Goal: Information Seeking & Learning: Understand process/instructions

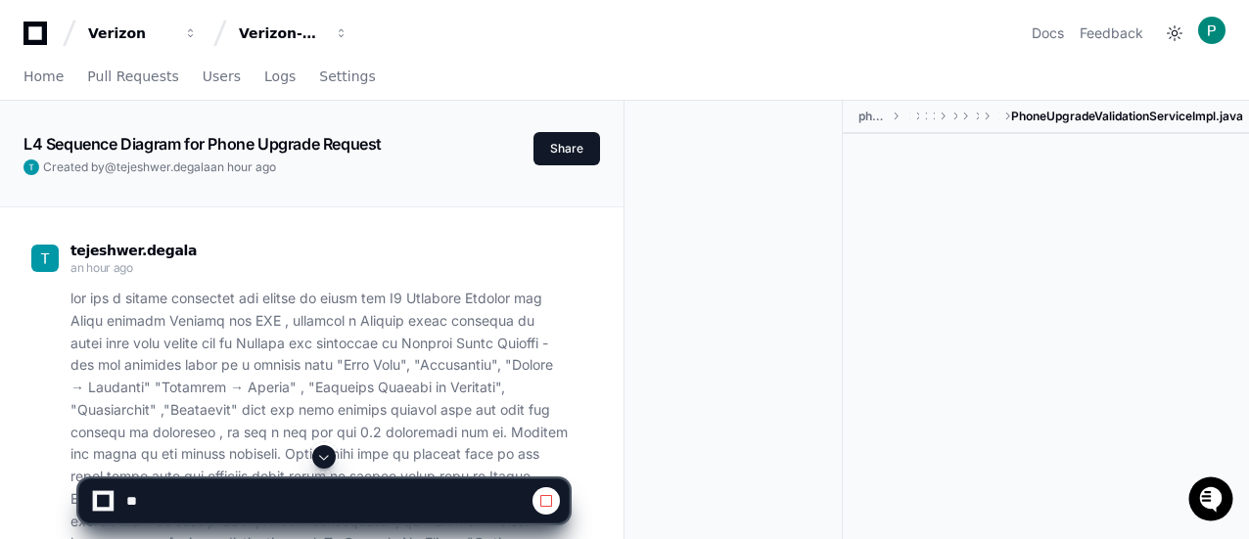
scroll to position [352, 0]
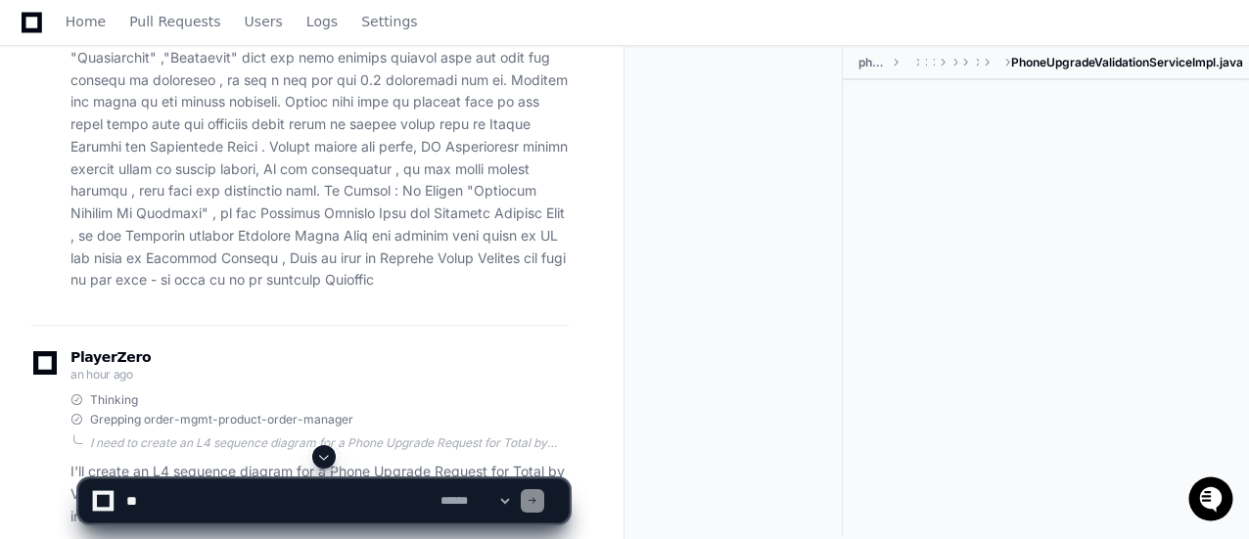
click at [331, 453] on span at bounding box center [324, 457] width 16 height 16
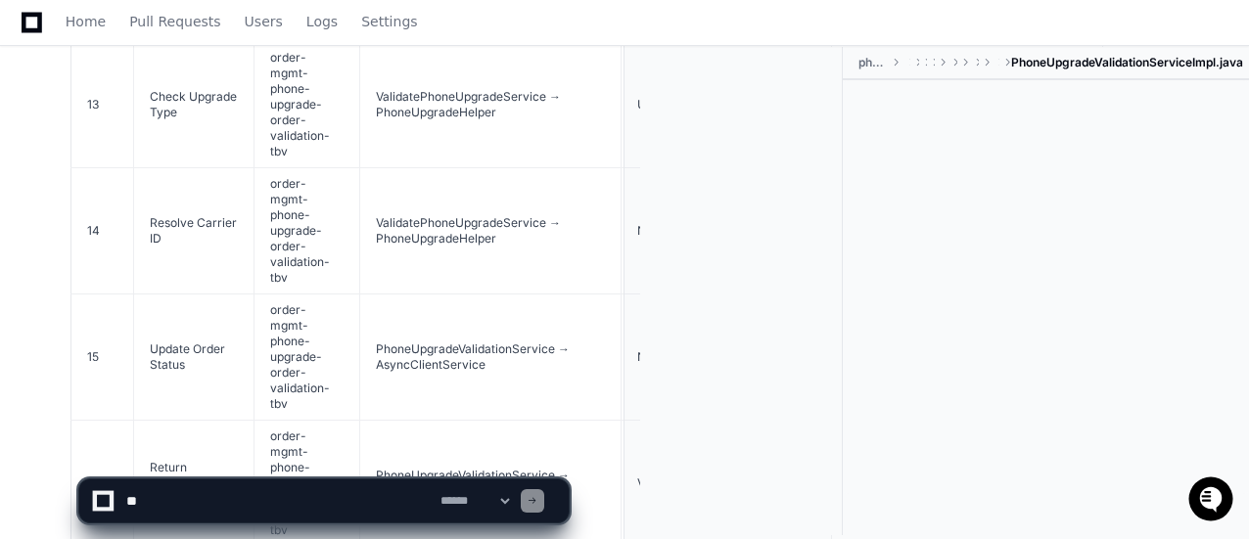
scroll to position [11402, 0]
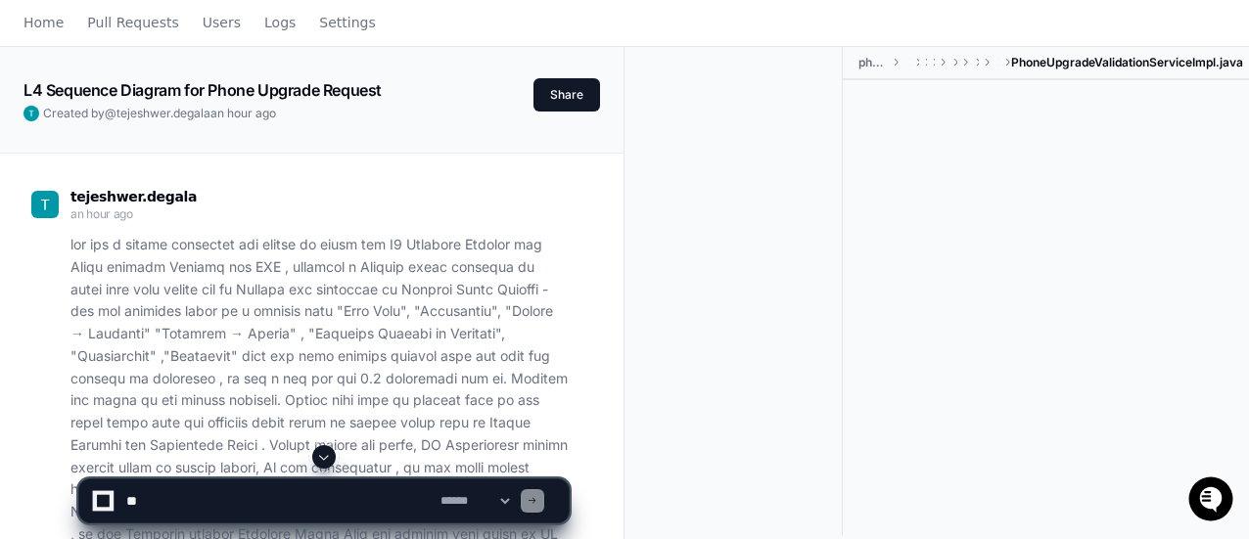
scroll to position [0, 0]
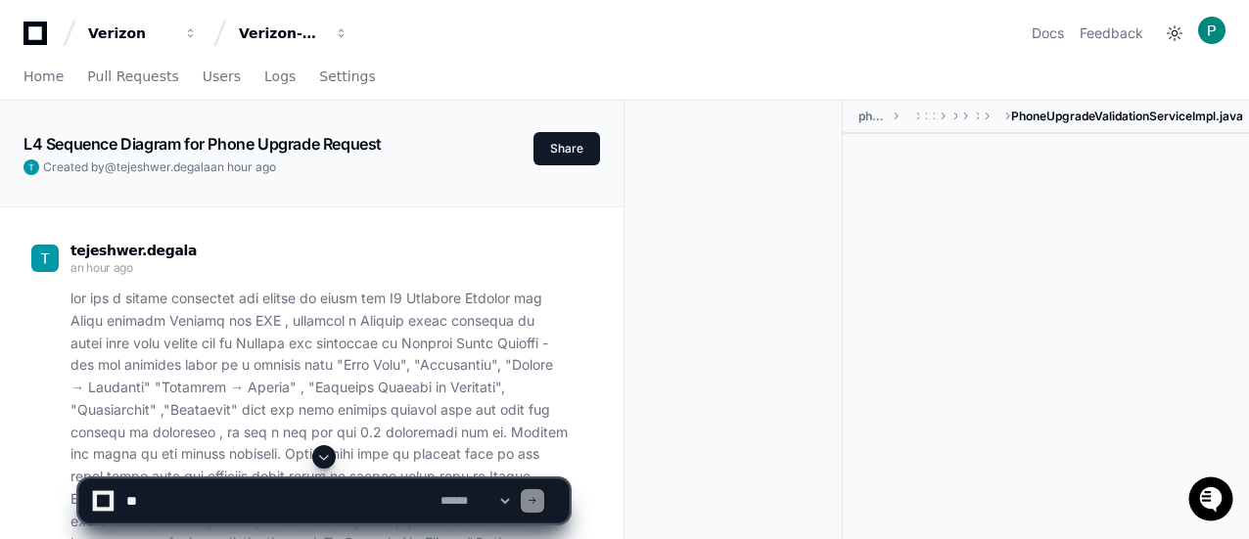
click at [423, 402] on p at bounding box center [319, 466] width 498 height 356
click at [453, 330] on p at bounding box center [319, 466] width 498 height 356
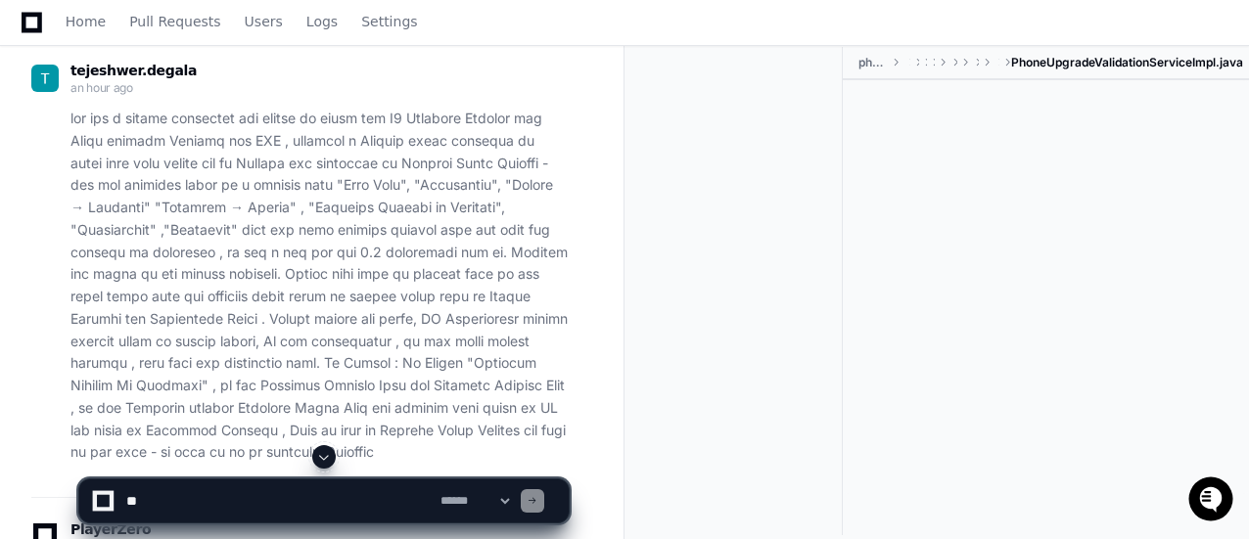
scroll to position [157, 0]
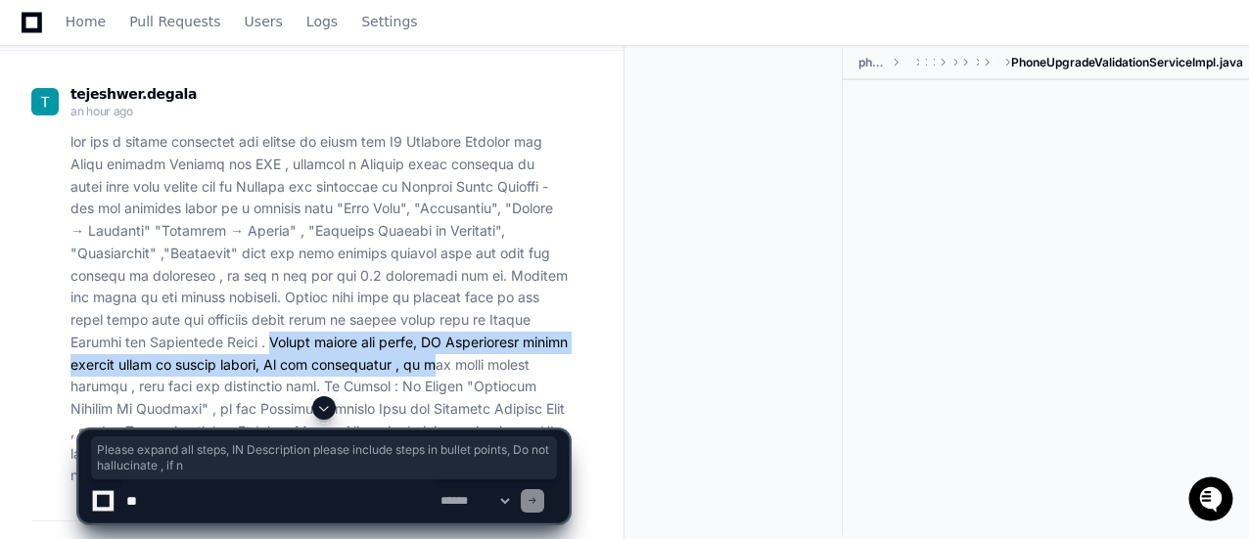
drag, startPoint x: 271, startPoint y: 347, endPoint x: 405, endPoint y: 357, distance: 134.4
click at [405, 357] on p at bounding box center [319, 309] width 498 height 356
click at [322, 374] on p at bounding box center [319, 309] width 498 height 356
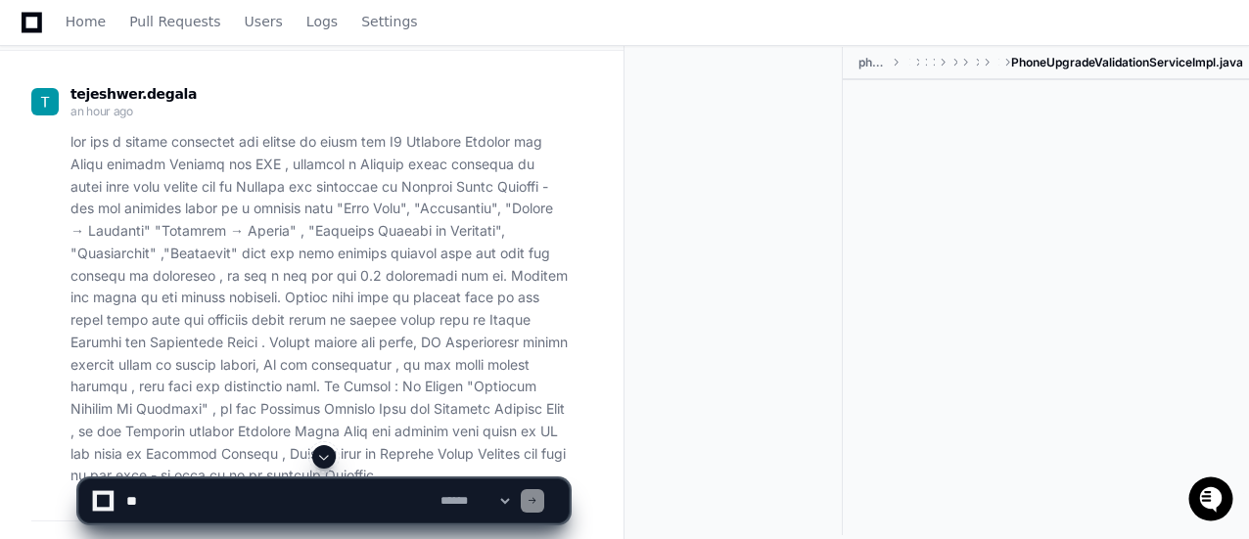
click at [863, 324] on div at bounding box center [1045, 287] width 406 height 414
click at [842, 375] on div at bounding box center [741, 291] width 203 height 488
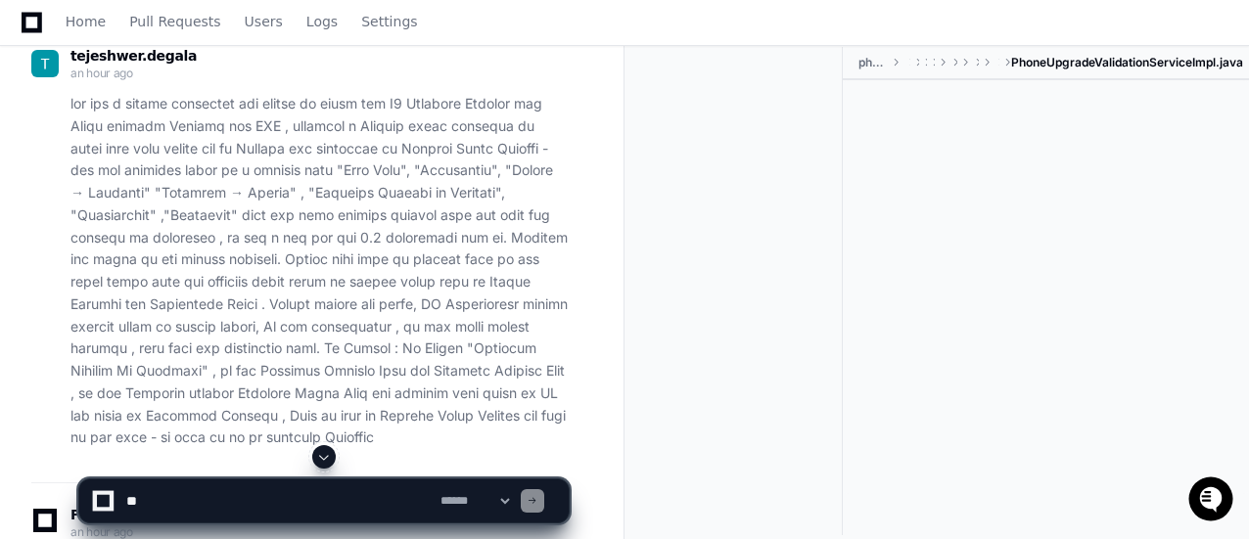
scroll to position [196, 0]
